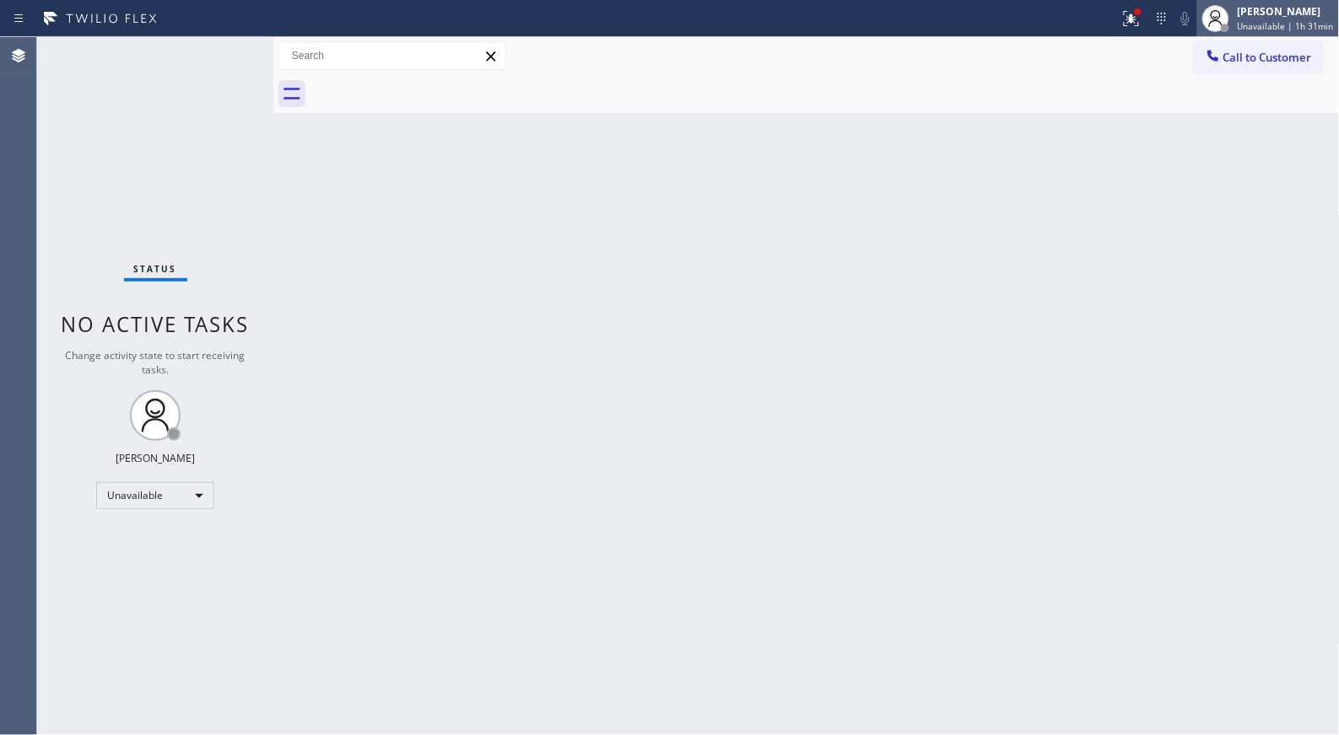
click at [1294, 15] on div "[PERSON_NAME]" at bounding box center [1285, 11] width 96 height 14
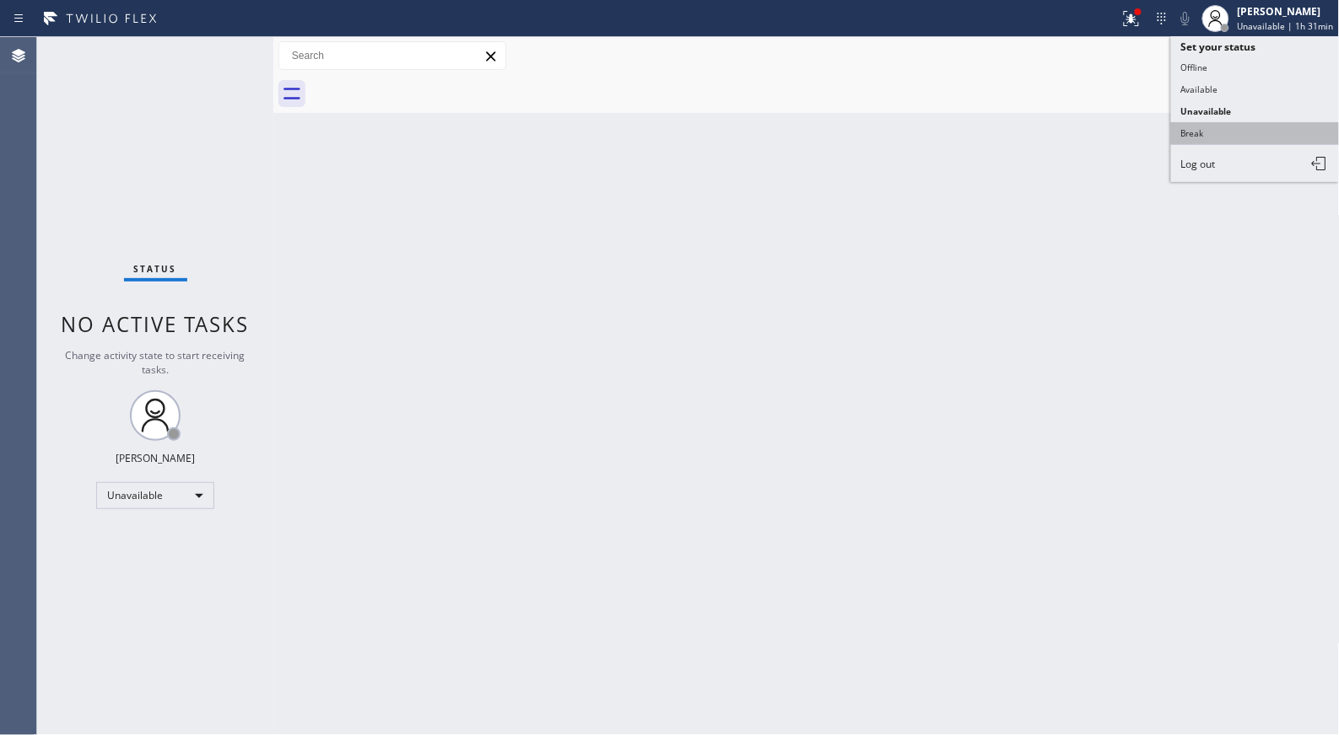
click at [1227, 142] on button "Break" at bounding box center [1255, 133] width 169 height 22
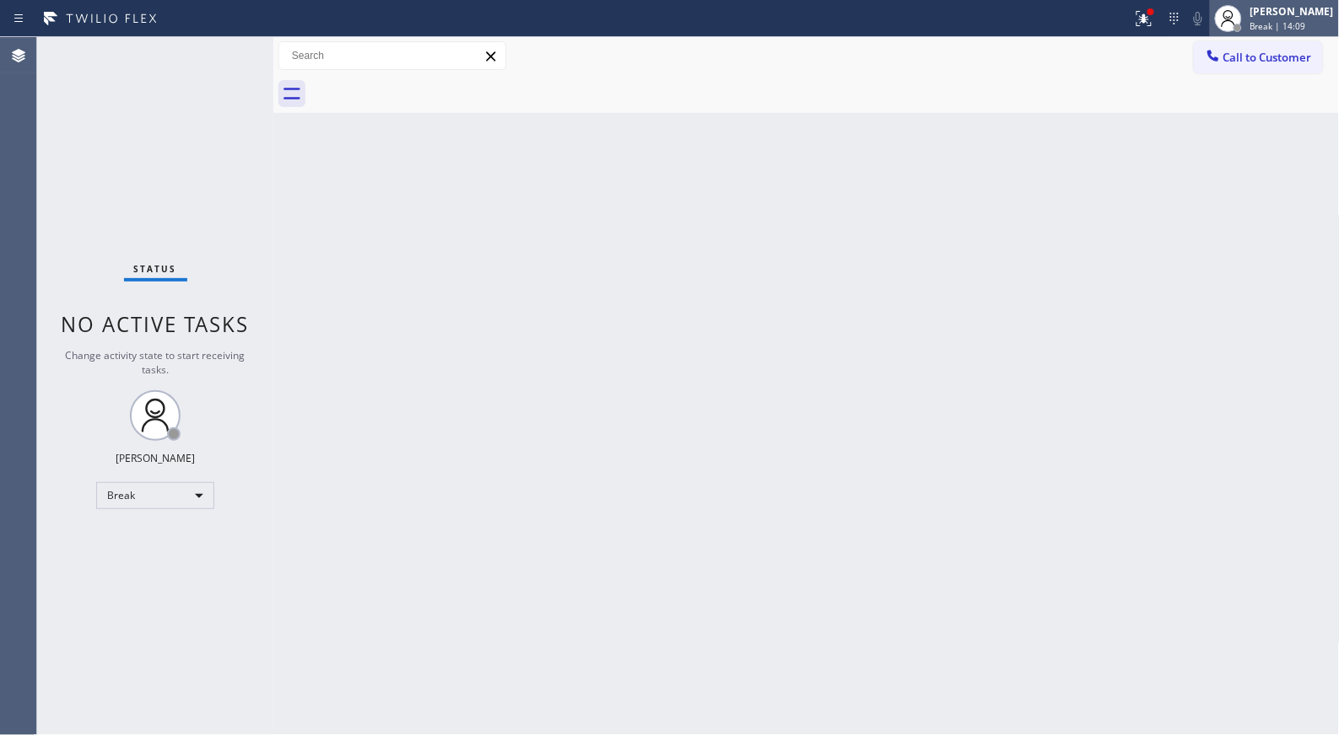
click at [1272, 20] on span "Break | 14:09" at bounding box center [1278, 26] width 56 height 12
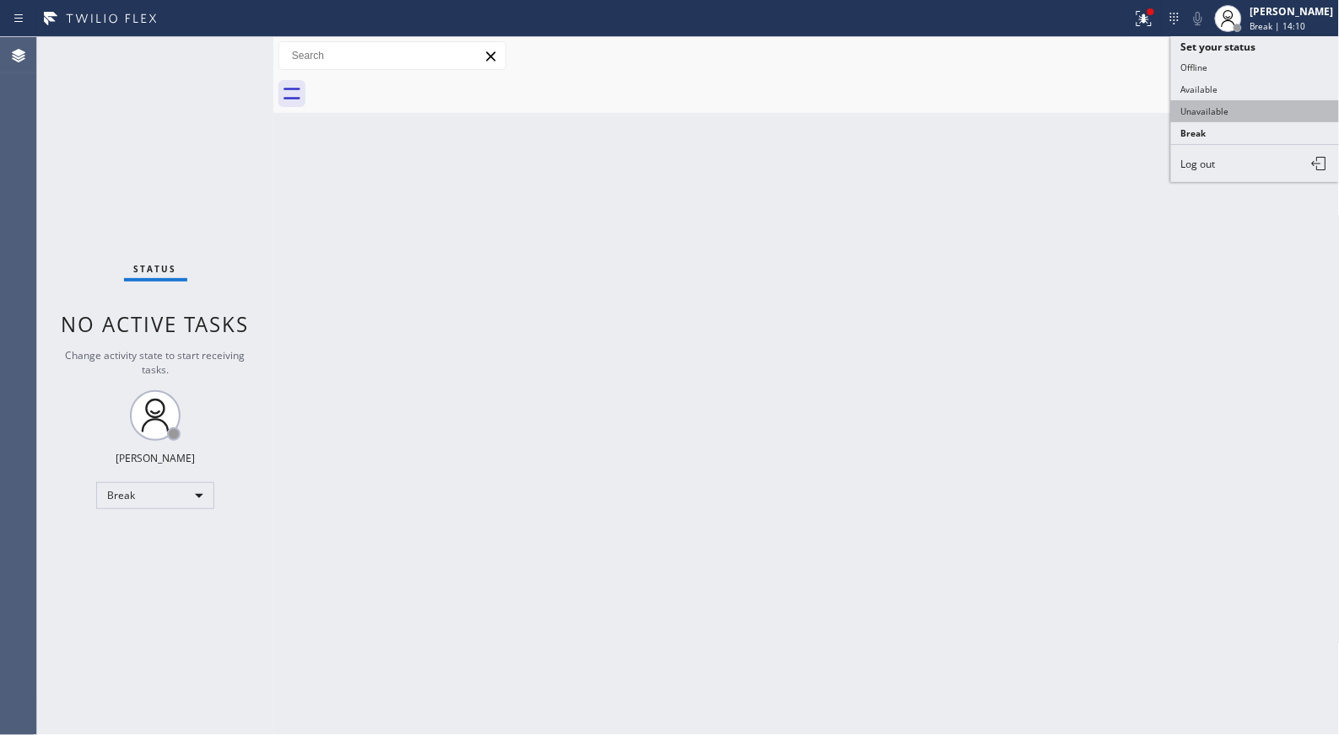
click at [1210, 102] on button "Unavailable" at bounding box center [1255, 111] width 169 height 22
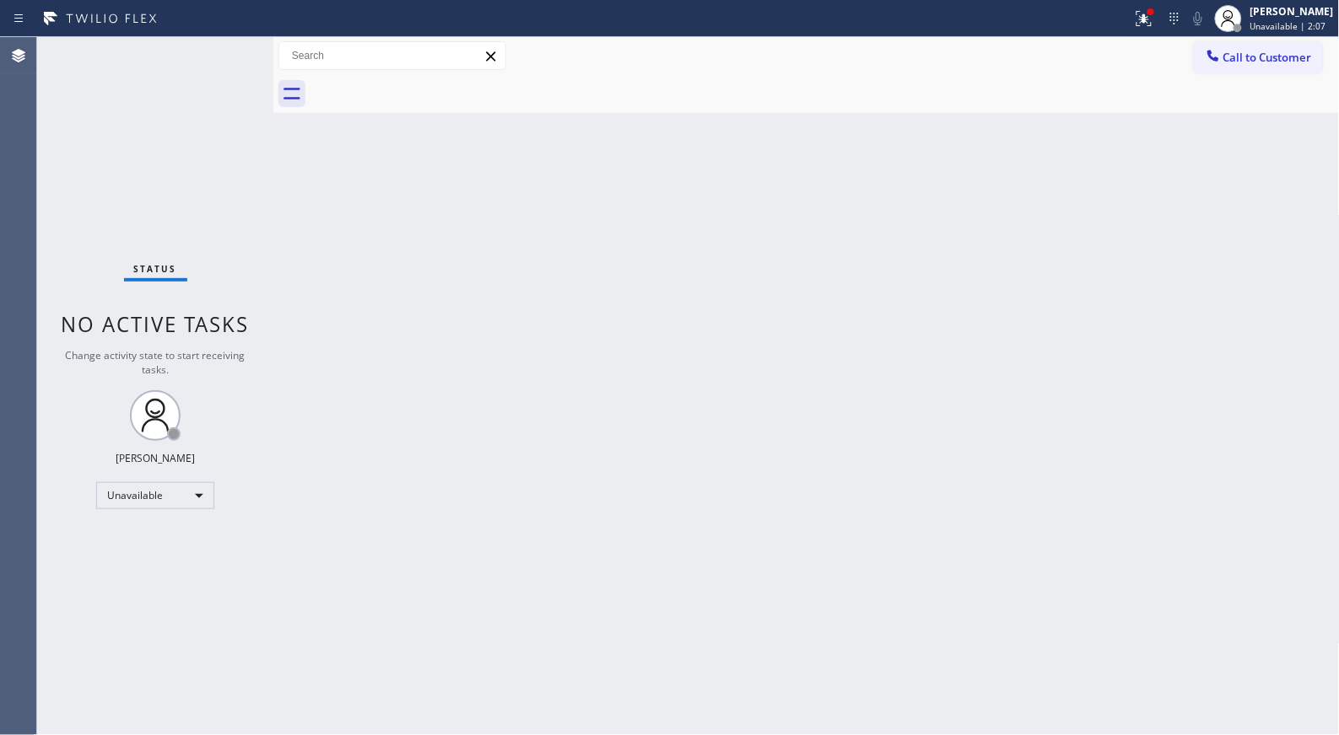
click at [810, 447] on div "Back to Dashboard Change Sender ID Customers Technicians Select a contact Outbo…" at bounding box center [806, 386] width 1066 height 698
click at [116, 199] on div "Status No active tasks Change activity state to start receiving tasks. [PERSON_…" at bounding box center [155, 386] width 236 height 698
click at [762, 439] on div "Back to Dashboard Change Sender ID Customers Technicians Select a contact Outbo…" at bounding box center [806, 386] width 1066 height 698
click at [107, 240] on div "Status No active tasks Change activity state to start receiving tasks. [PERSON_…" at bounding box center [155, 386] width 236 height 698
click at [68, 455] on div "Status No active tasks Change activity state to start receiving tasks. [PERSON_…" at bounding box center [155, 386] width 236 height 698
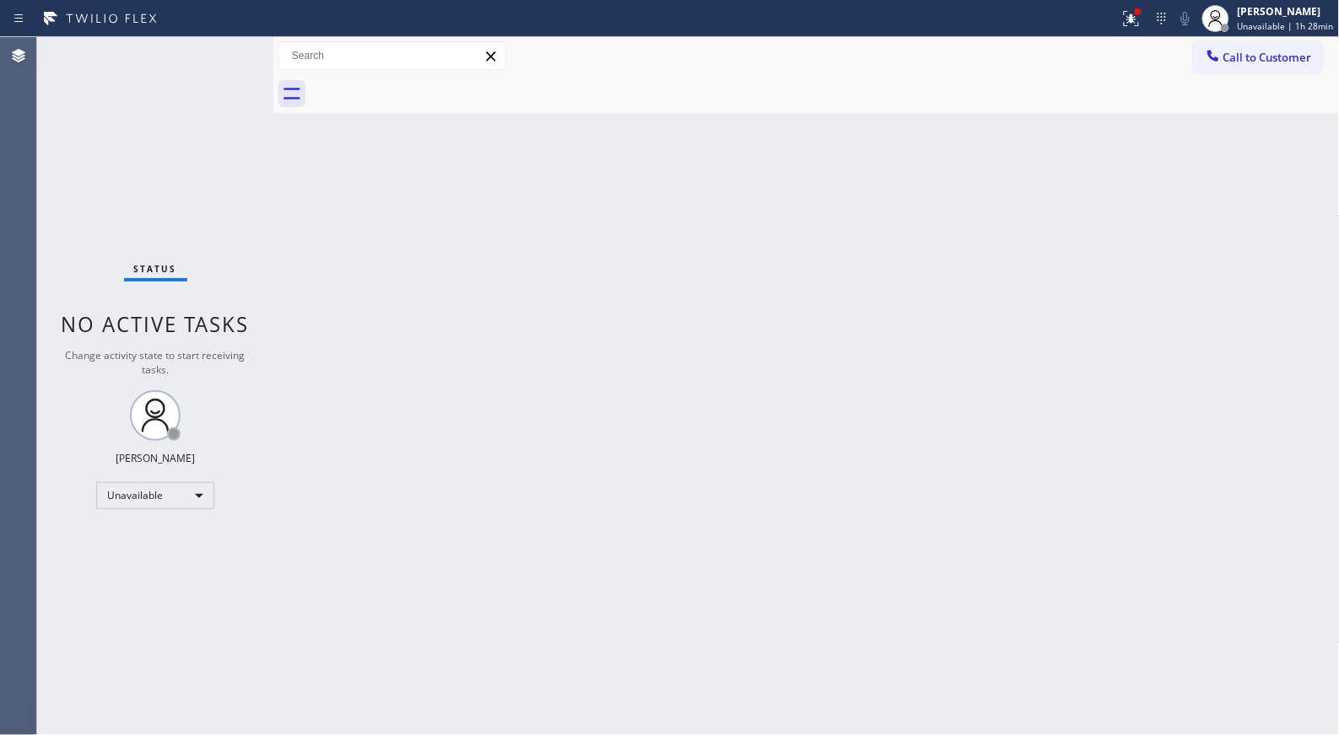
click at [65, 167] on div "Status No active tasks Change activity state to start receiving tasks. [PERSON_…" at bounding box center [155, 386] width 236 height 698
click at [89, 236] on div "Status No active tasks Change activity state to start receiving tasks. [PERSON_…" at bounding box center [155, 386] width 236 height 698
click at [887, 459] on div "Back to Dashboard Change Sender ID Customers Technicians Select a contact Outbo…" at bounding box center [806, 386] width 1066 height 698
click at [1274, 14] on div "[PERSON_NAME]" at bounding box center [1285, 11] width 96 height 14
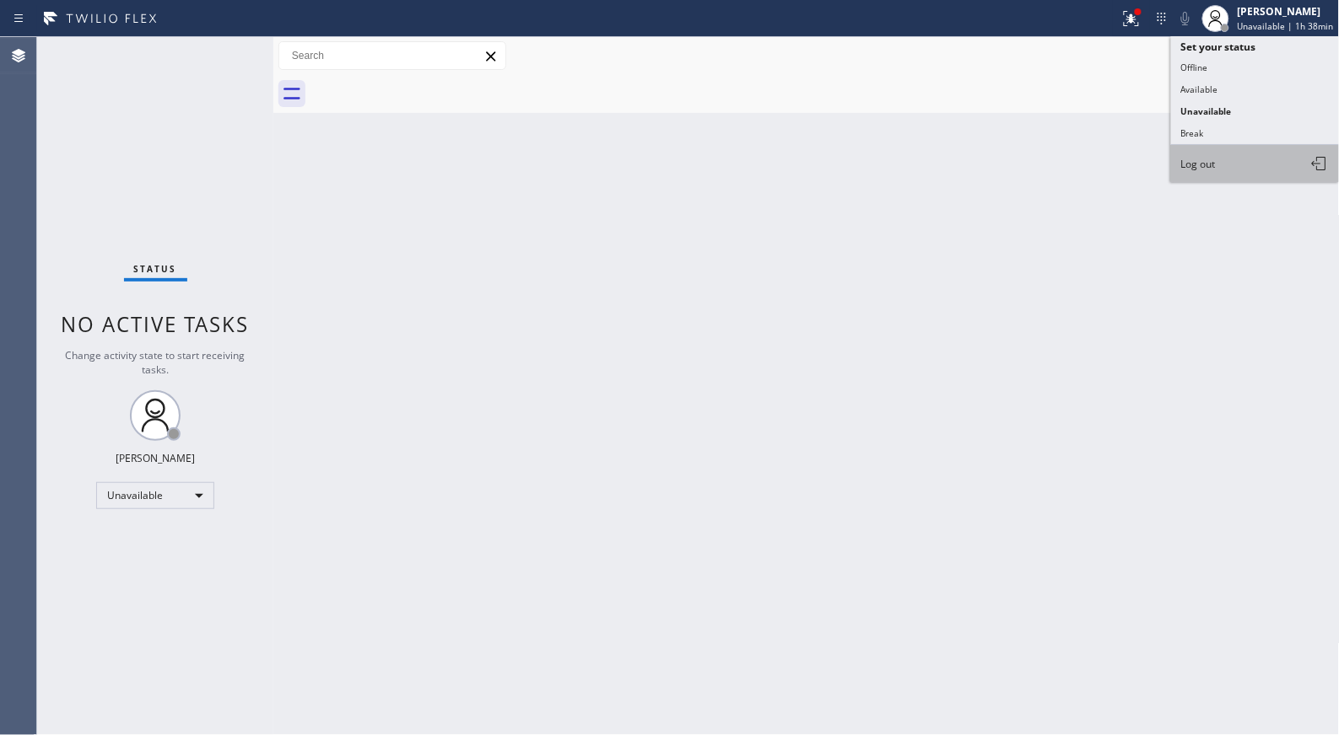
click at [1195, 162] on span "Log out" at bounding box center [1198, 164] width 35 height 14
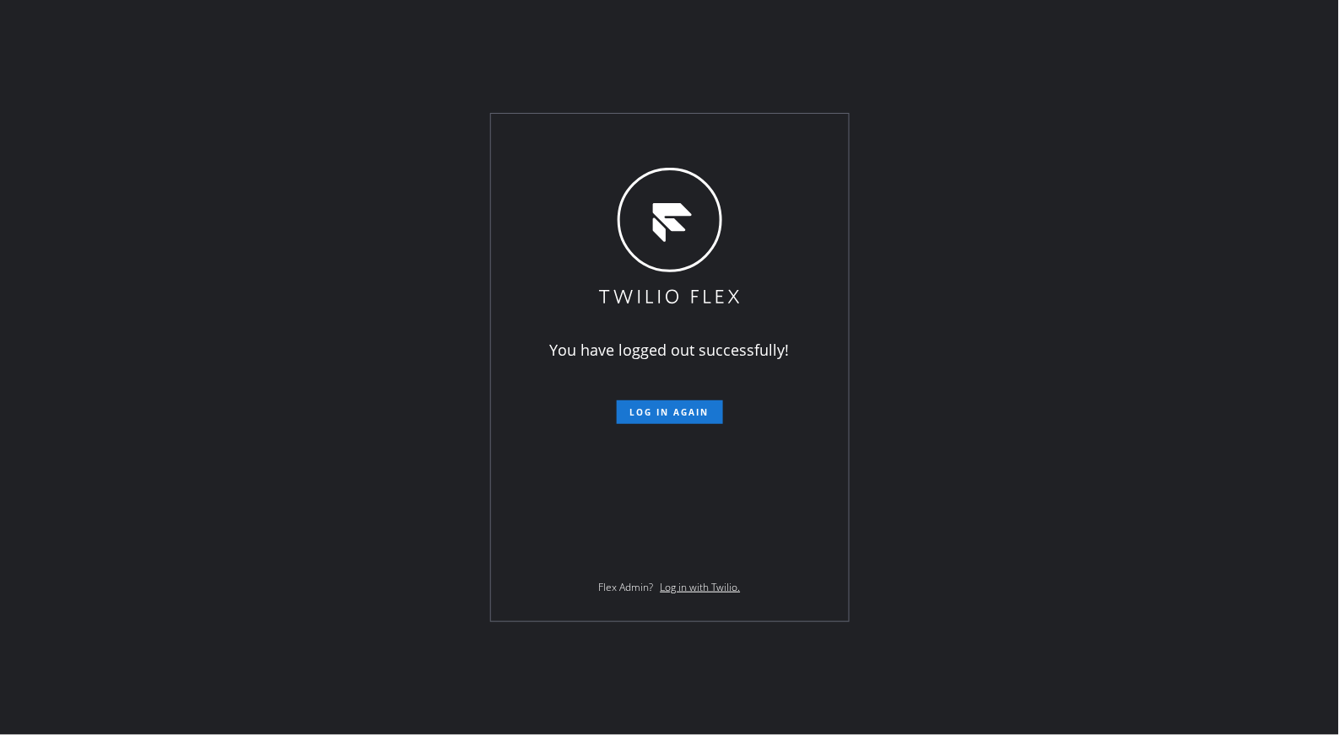
click at [979, 462] on div "You have logged out successfully! Log in again Flex Admin? Log in with Twilio." at bounding box center [669, 367] width 1339 height 735
